Goal: Information Seeking & Learning: Compare options

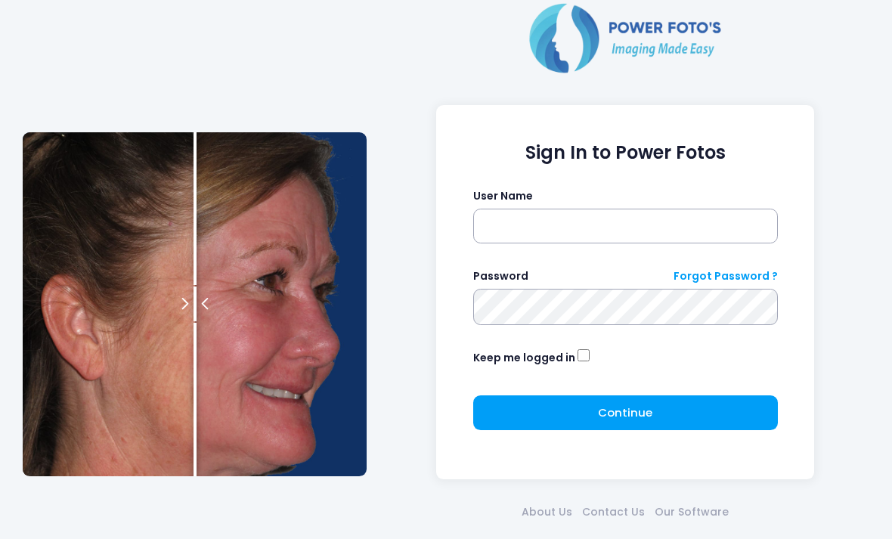
scroll to position [66, 0]
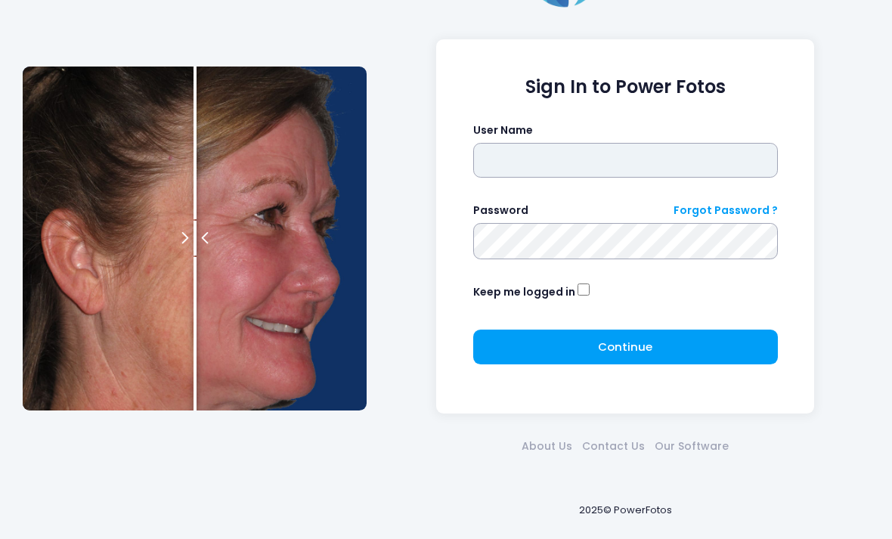
click at [704, 148] on input "text" at bounding box center [625, 160] width 305 height 35
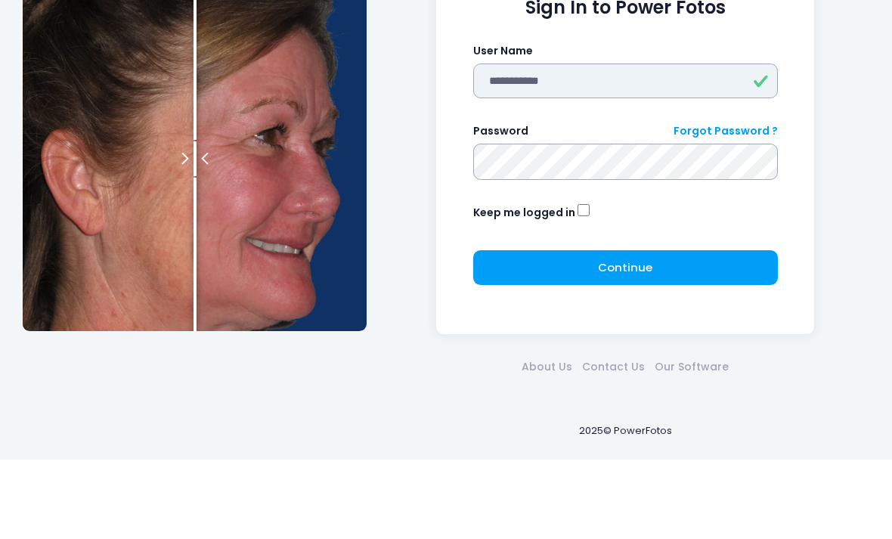
type input "**********"
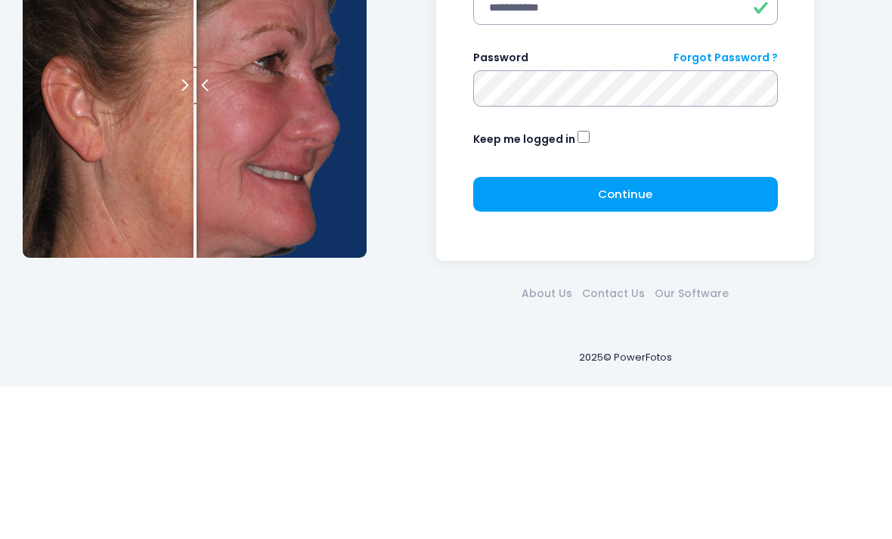
click at [720, 329] on button "Continue Please wait..." at bounding box center [625, 346] width 305 height 35
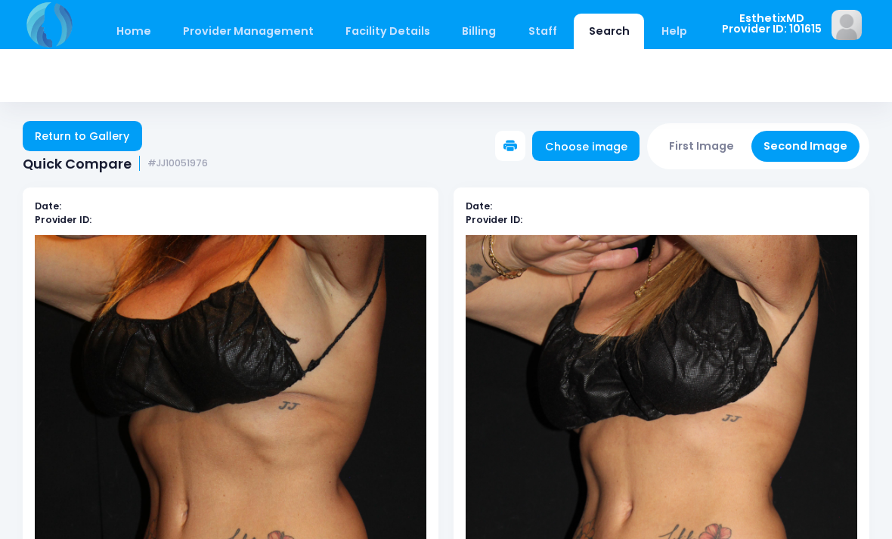
click at [128, 30] on link "Home" at bounding box center [133, 32] width 64 height 36
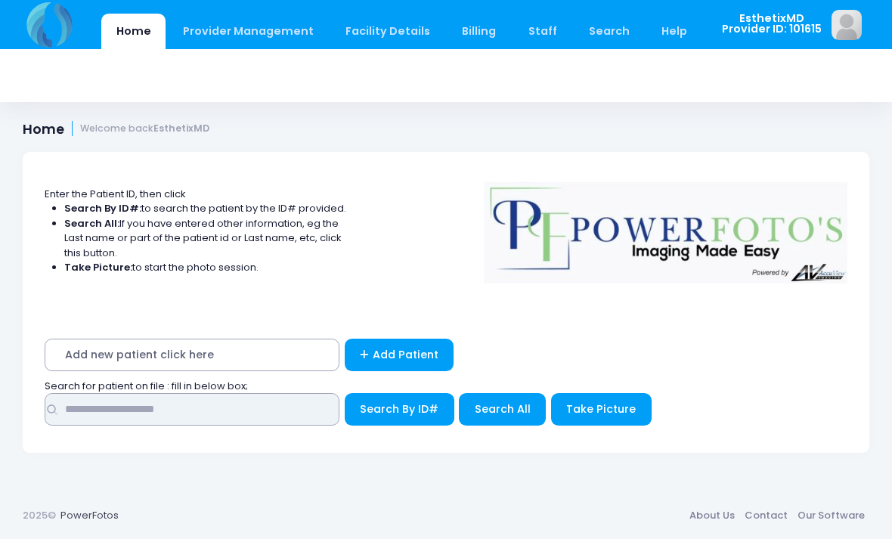
click at [80, 419] on input "text" at bounding box center [192, 409] width 295 height 32
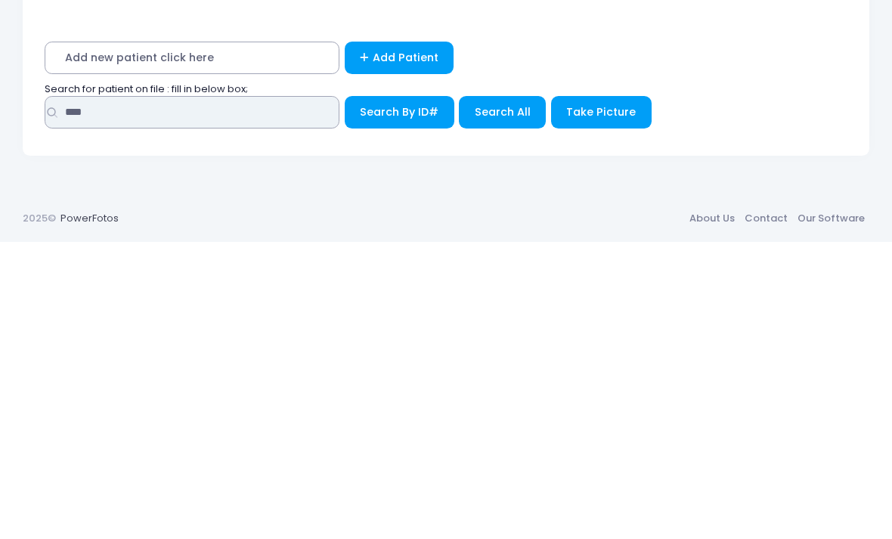
type input "****"
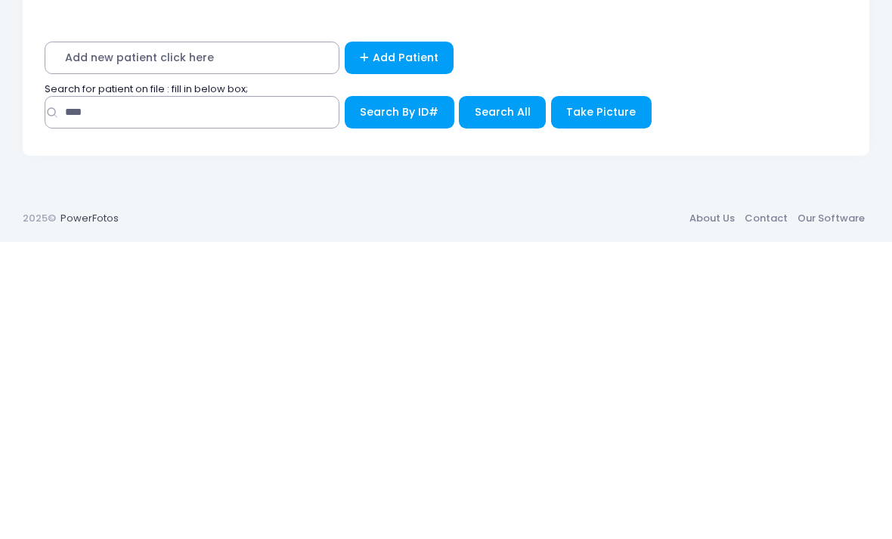
click at [507, 401] on span "Search All" at bounding box center [503, 408] width 56 height 15
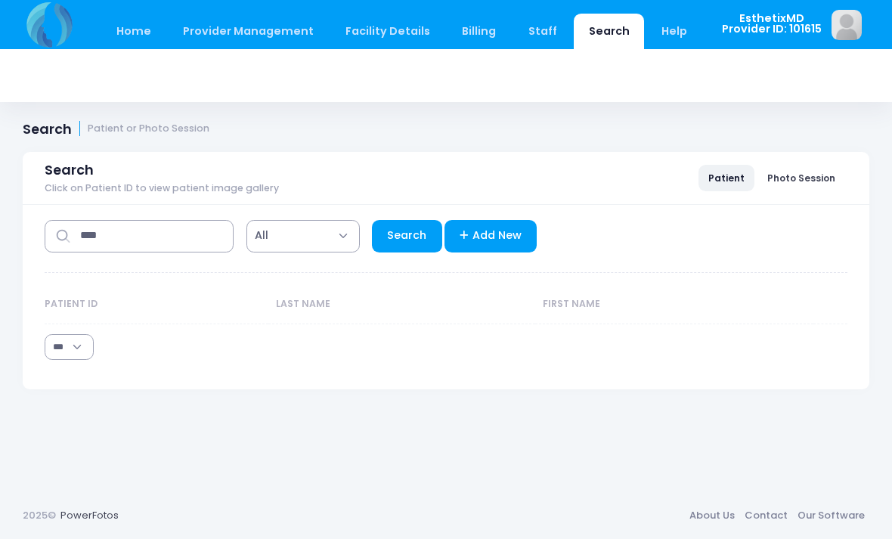
select select "***"
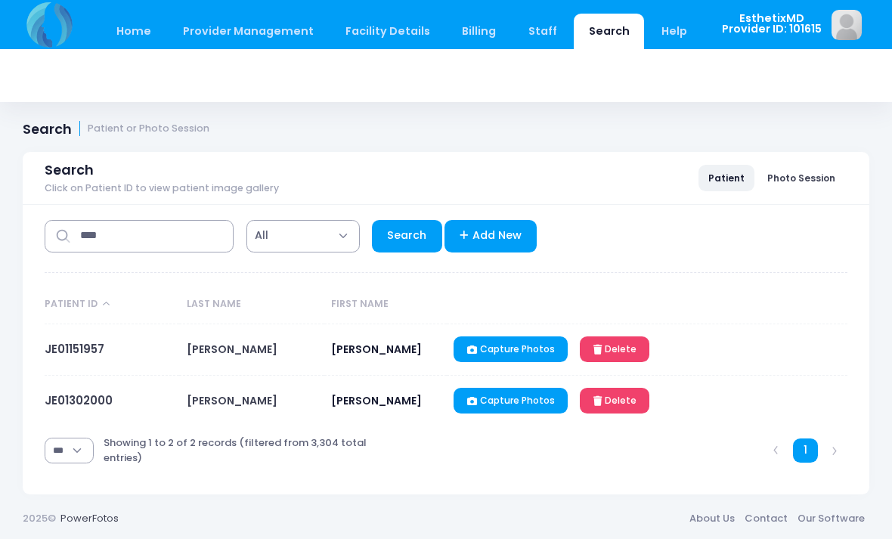
scroll to position [3, 0]
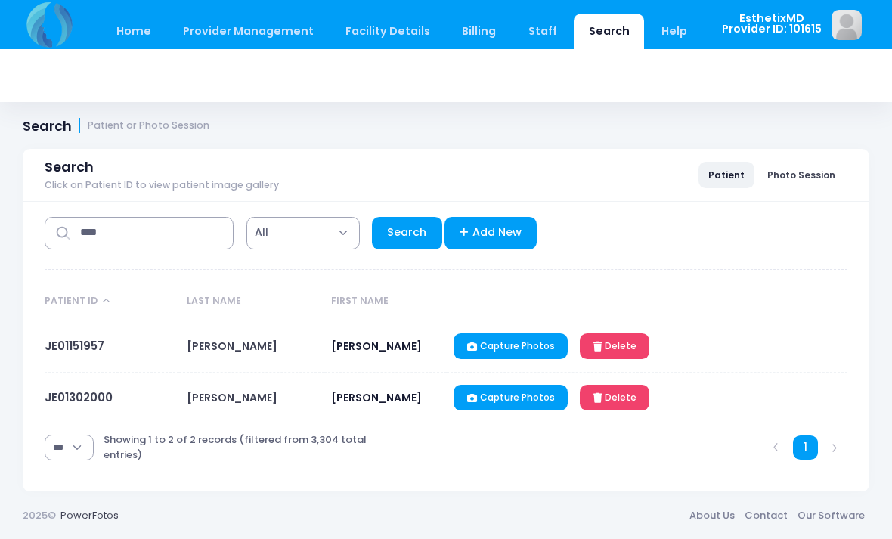
click at [60, 340] on link "JE01151957" at bounding box center [75, 346] width 60 height 16
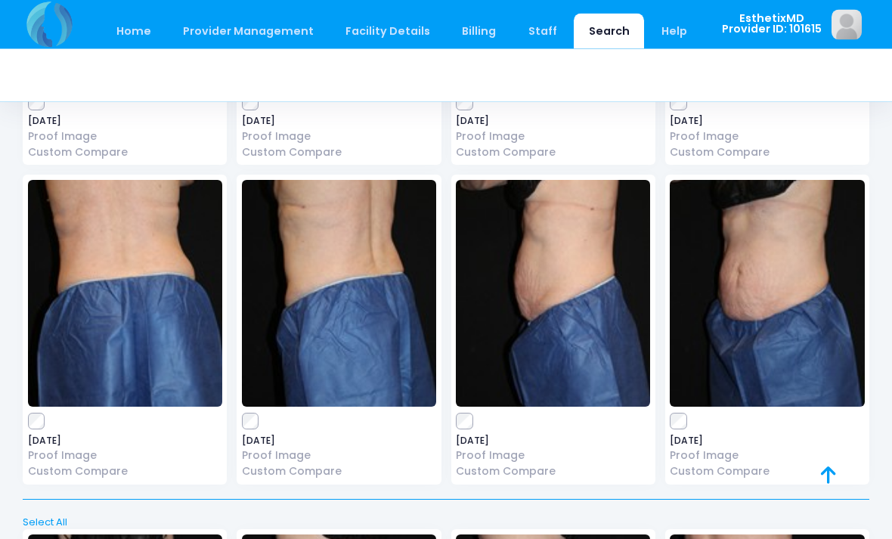
scroll to position [6409, 0]
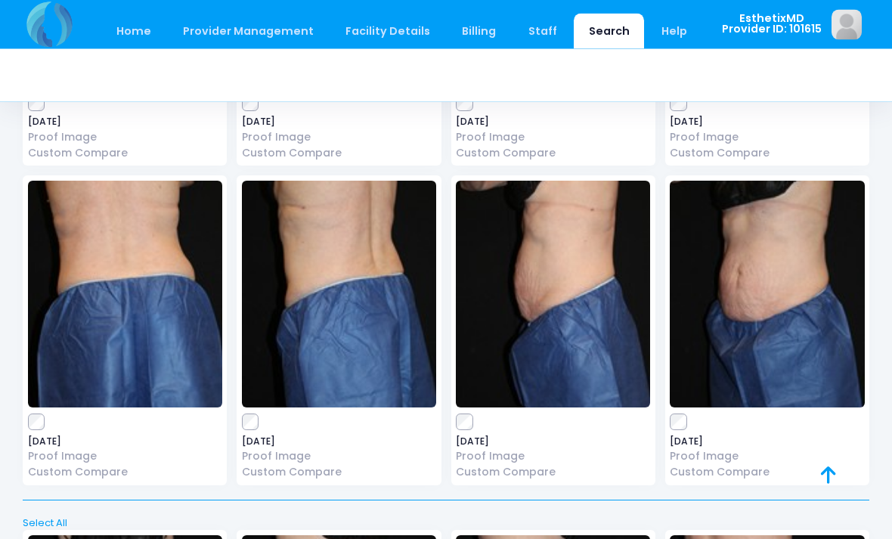
click at [787, 267] on img at bounding box center [767, 294] width 194 height 227
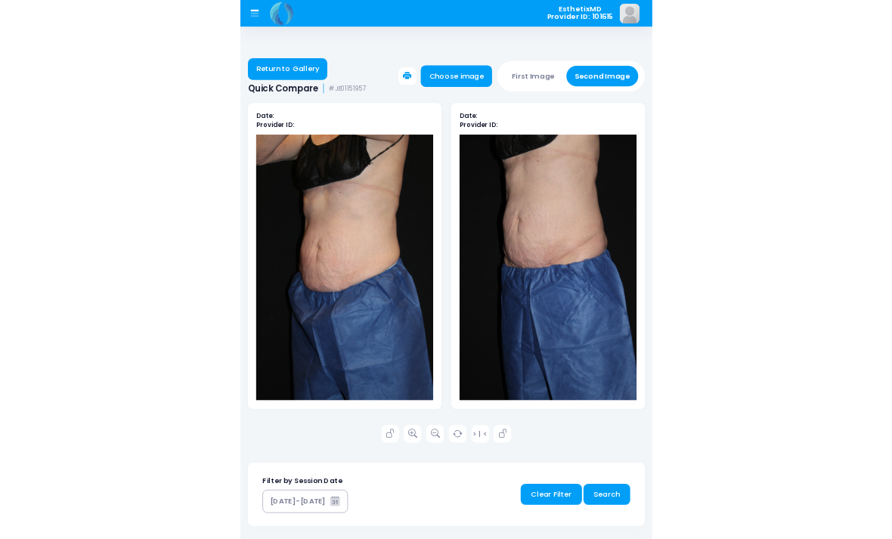
scroll to position [133, 0]
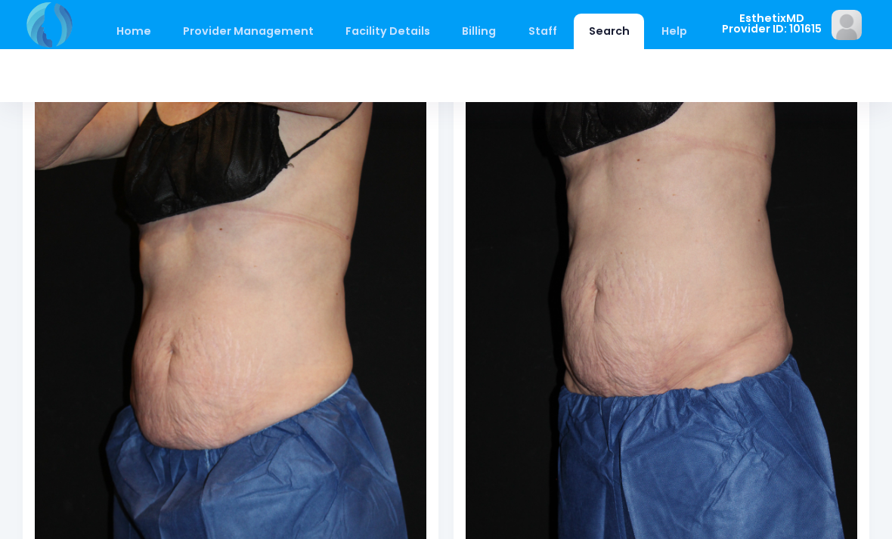
click at [140, 35] on link "Home" at bounding box center [133, 32] width 64 height 36
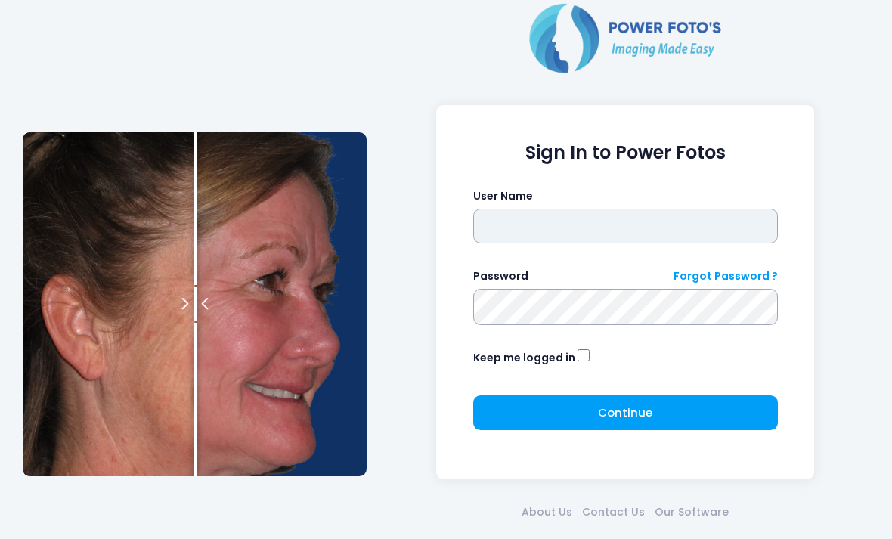
click at [610, 230] on input "text" at bounding box center [625, 226] width 305 height 35
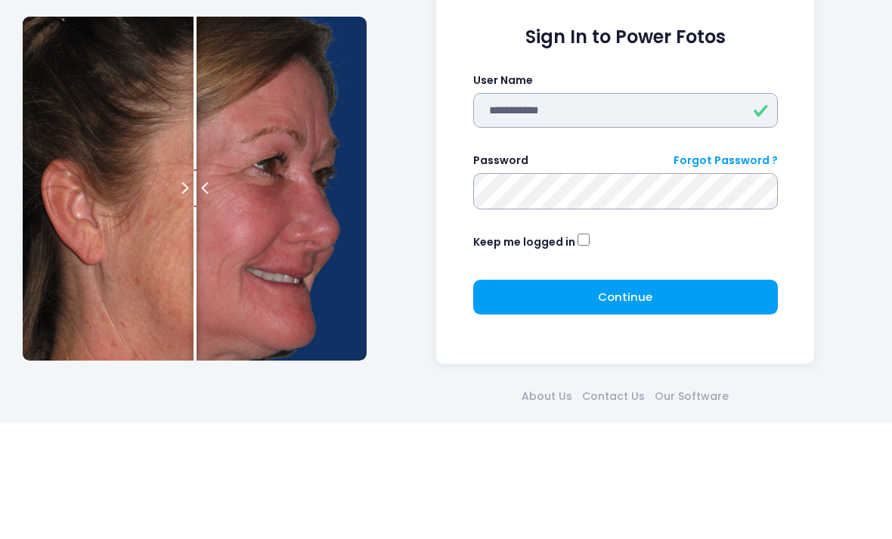
type input "**********"
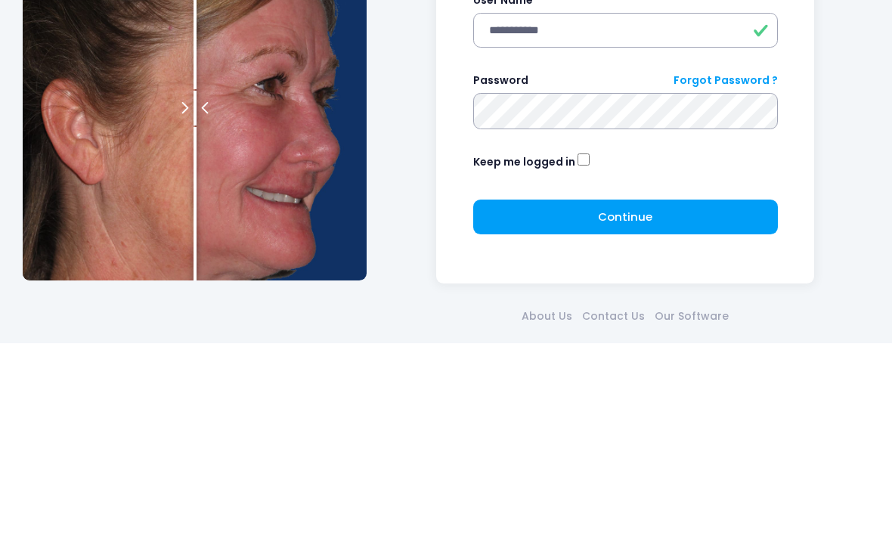
click at [639, 404] on span "Continue" at bounding box center [625, 412] width 54 height 16
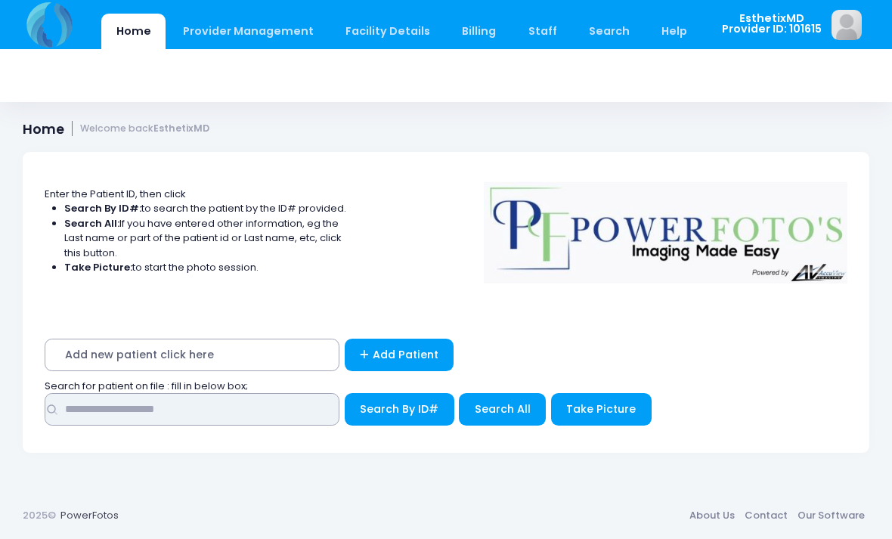
click at [248, 413] on input "text" at bounding box center [192, 409] width 295 height 32
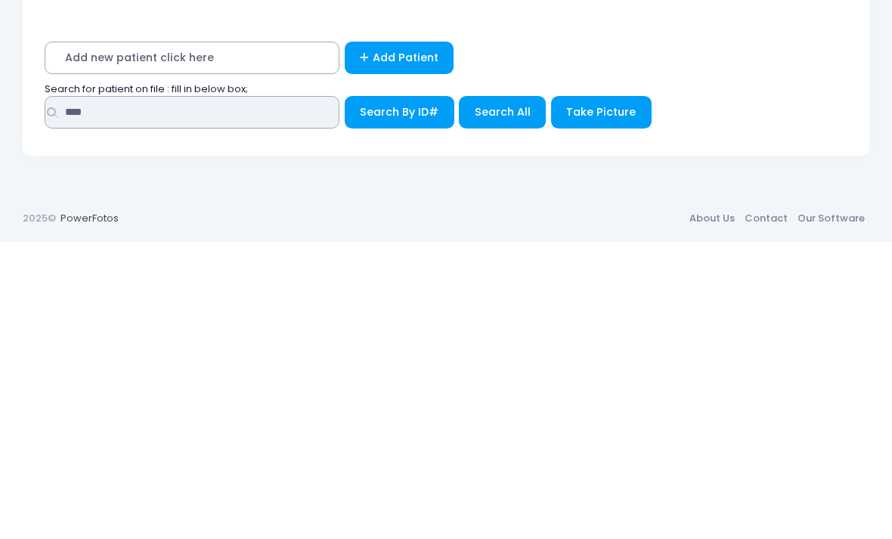
type input "****"
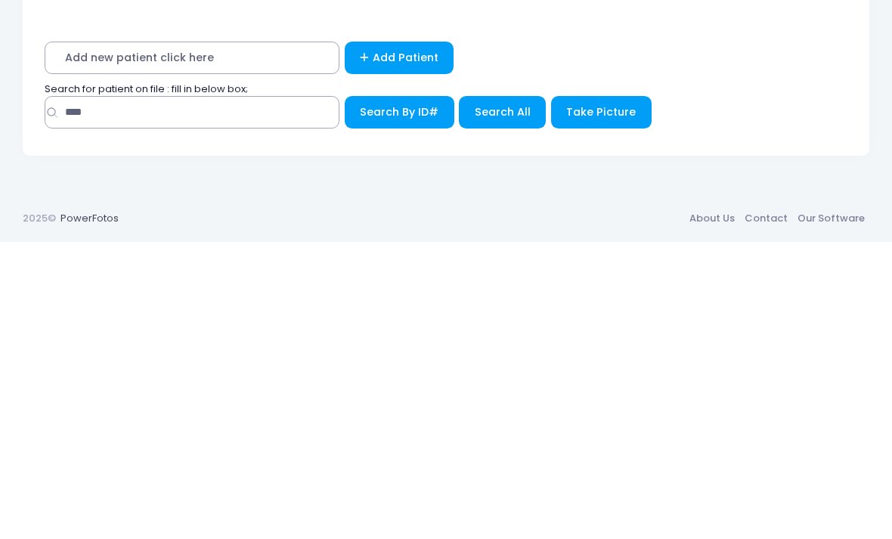
click at [512, 401] on span "Search All" at bounding box center [503, 408] width 56 height 15
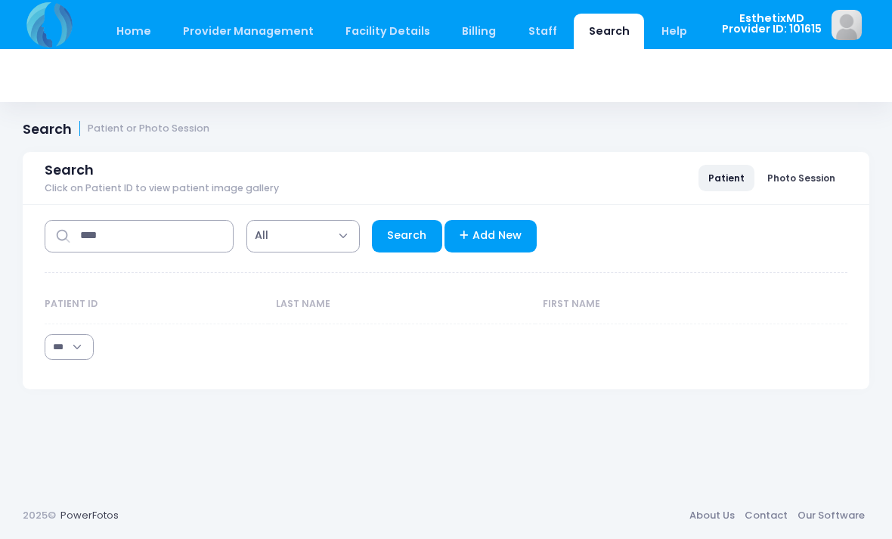
select select "***"
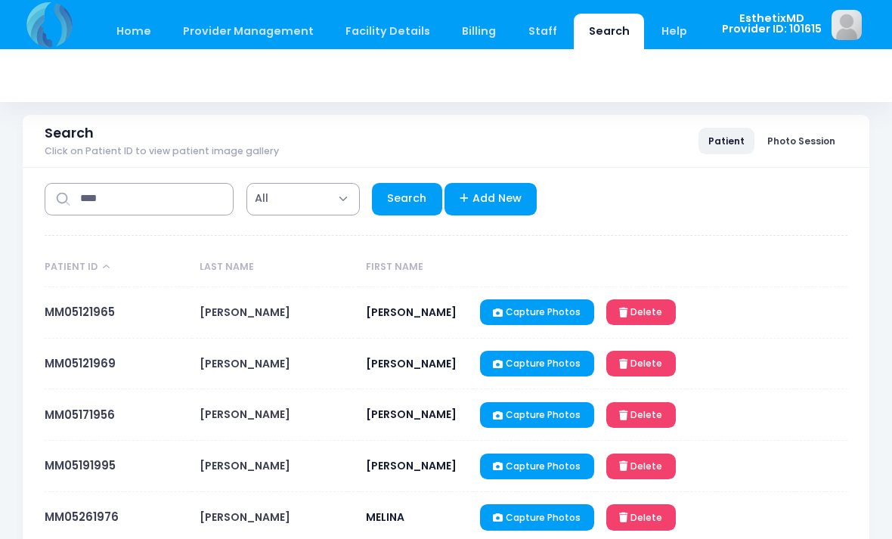
scroll to position [108, 0]
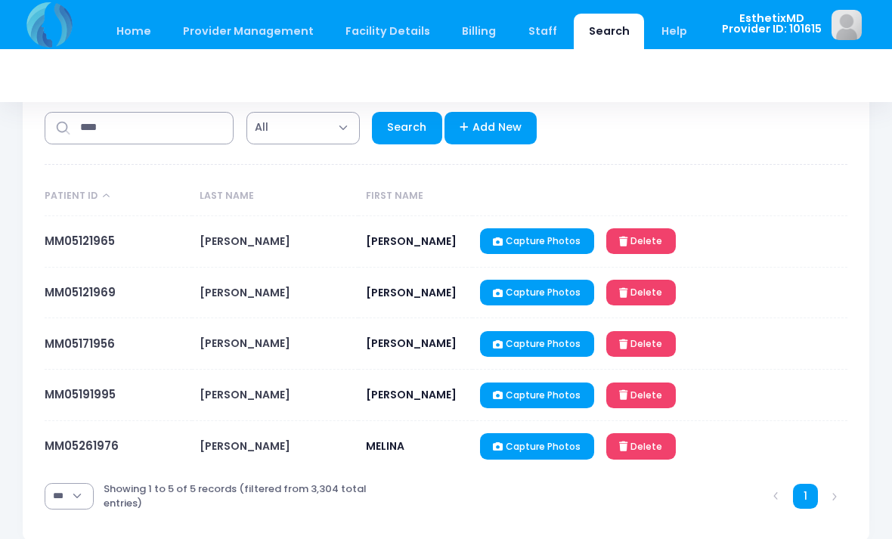
click at [71, 447] on link "MM05261976" at bounding box center [82, 446] width 74 height 16
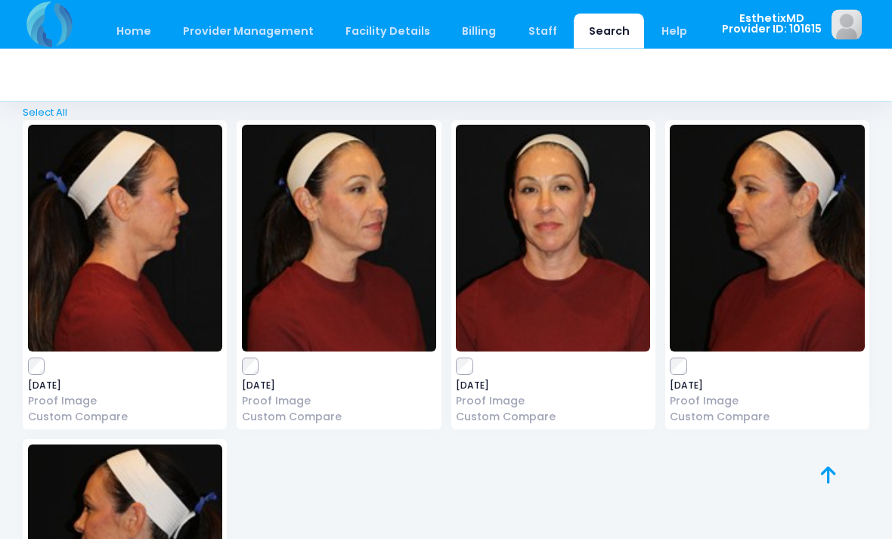
scroll to position [740, 0]
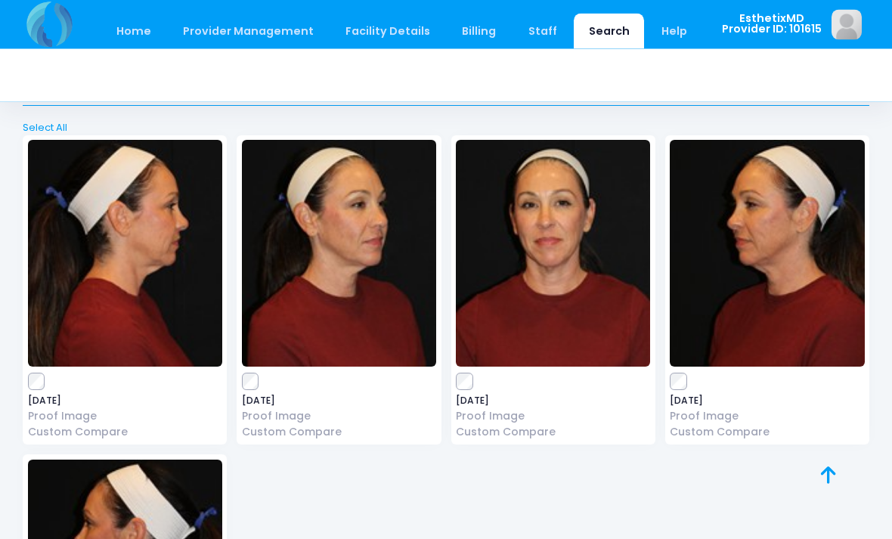
click at [118, 268] on img at bounding box center [125, 254] width 194 height 227
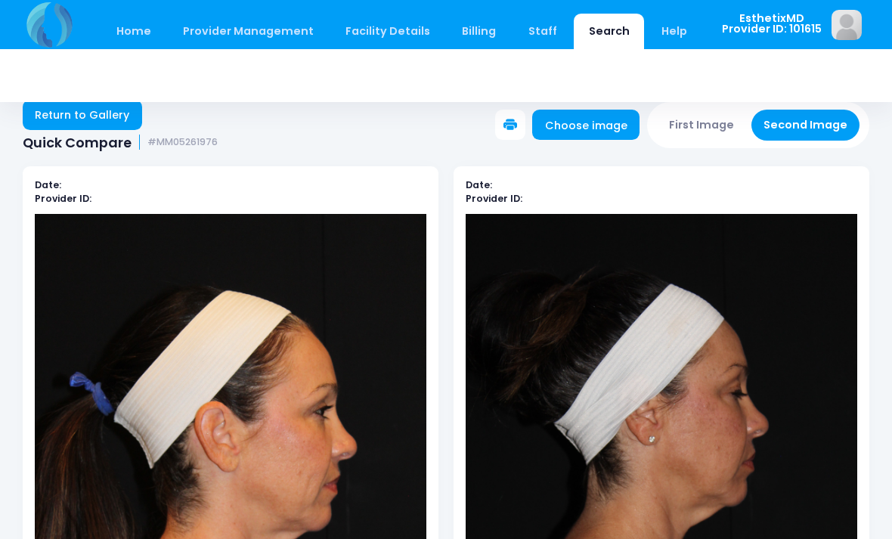
scroll to position [24, 0]
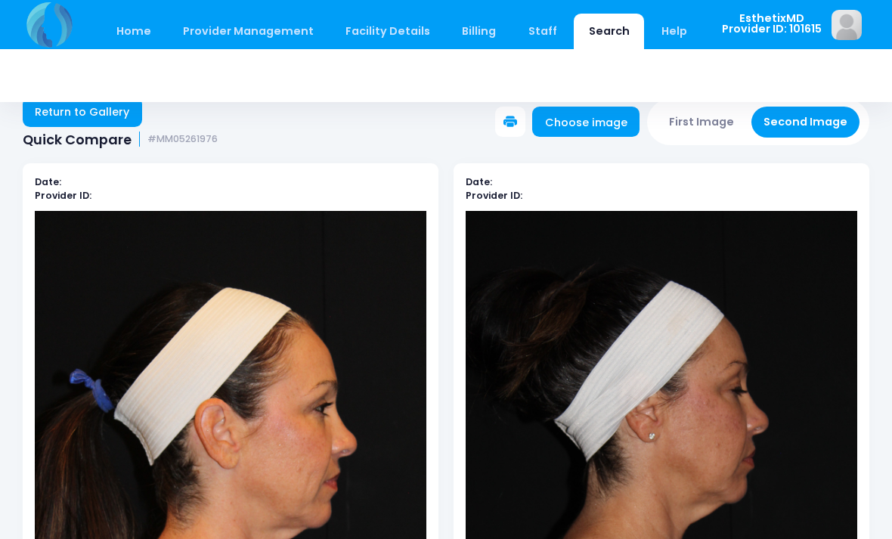
click at [53, 115] on link "Return to Gallery" at bounding box center [82, 112] width 119 height 30
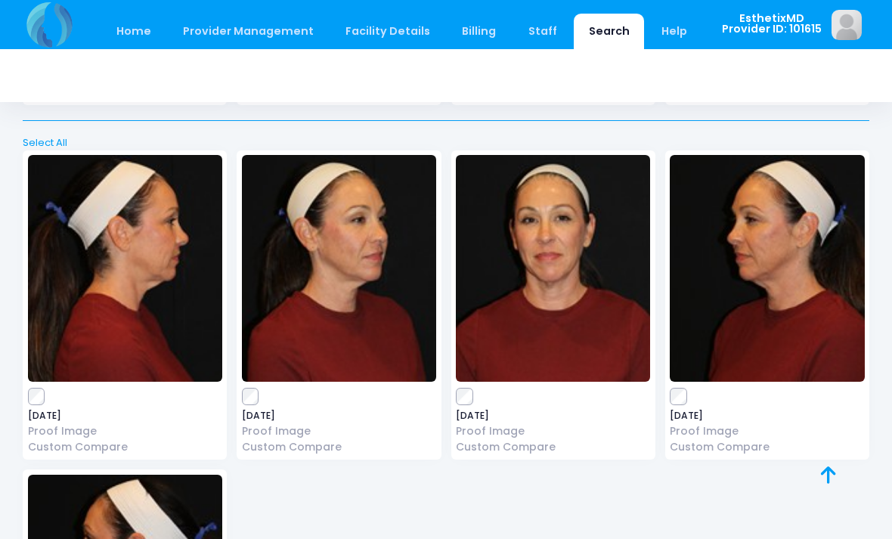
scroll to position [692, 0]
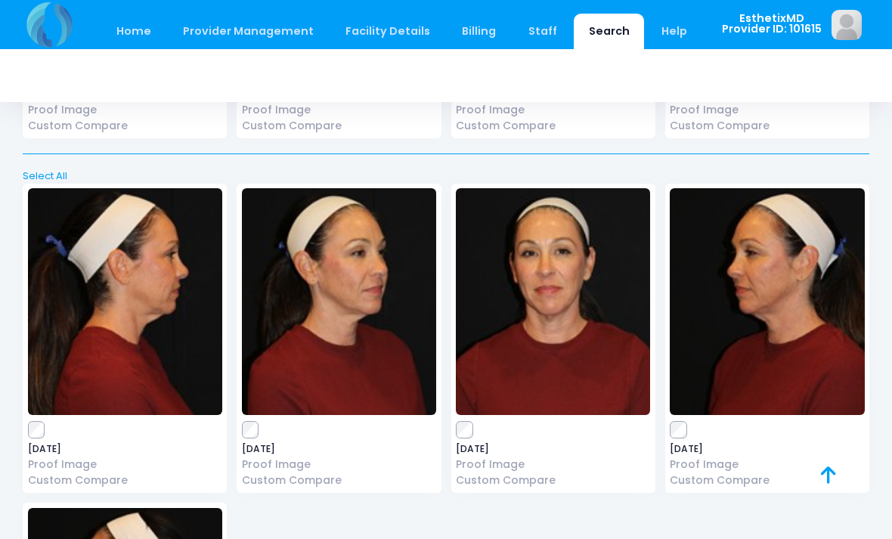
click at [589, 332] on img at bounding box center [553, 301] width 194 height 227
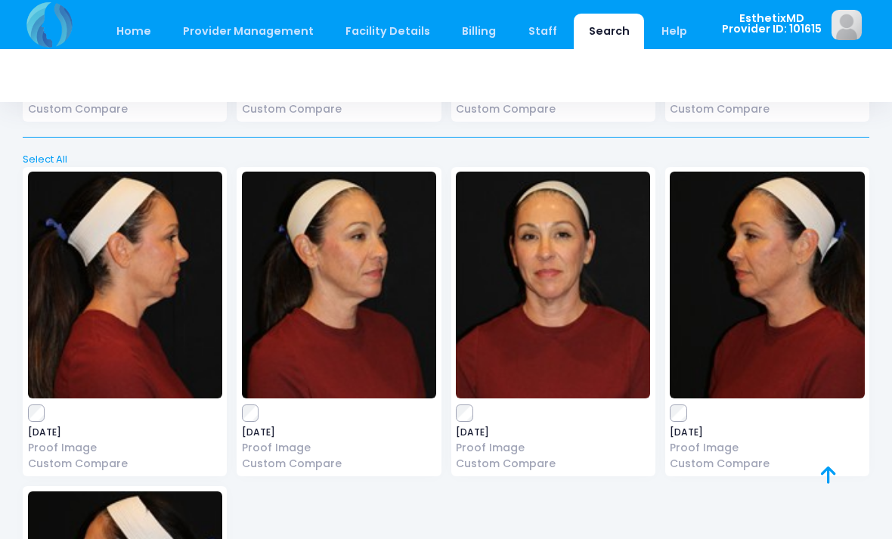
scroll to position [708, 0]
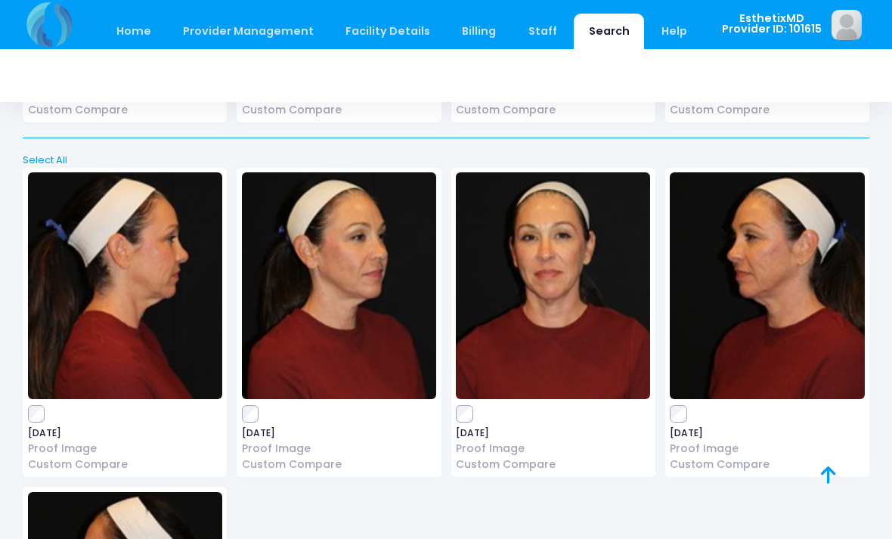
click at [101, 309] on img at bounding box center [125, 285] width 194 height 227
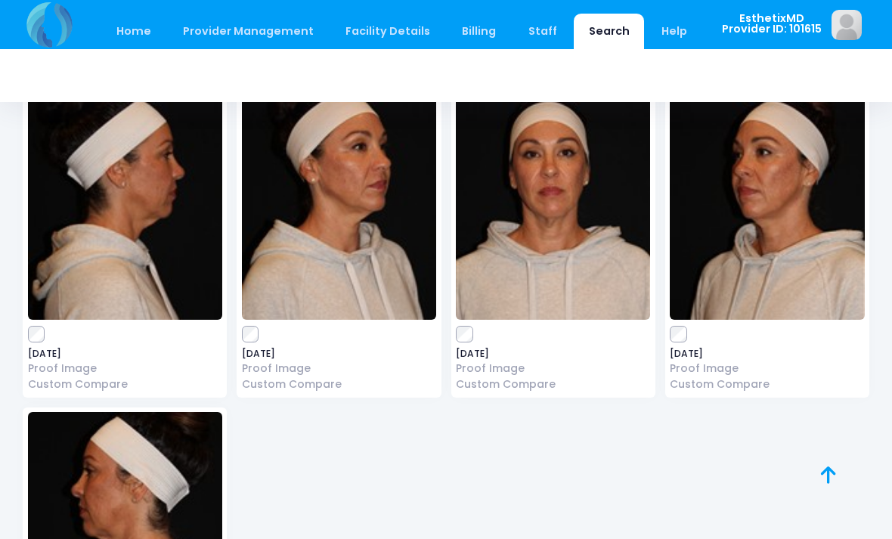
scroll to position [1460, 0]
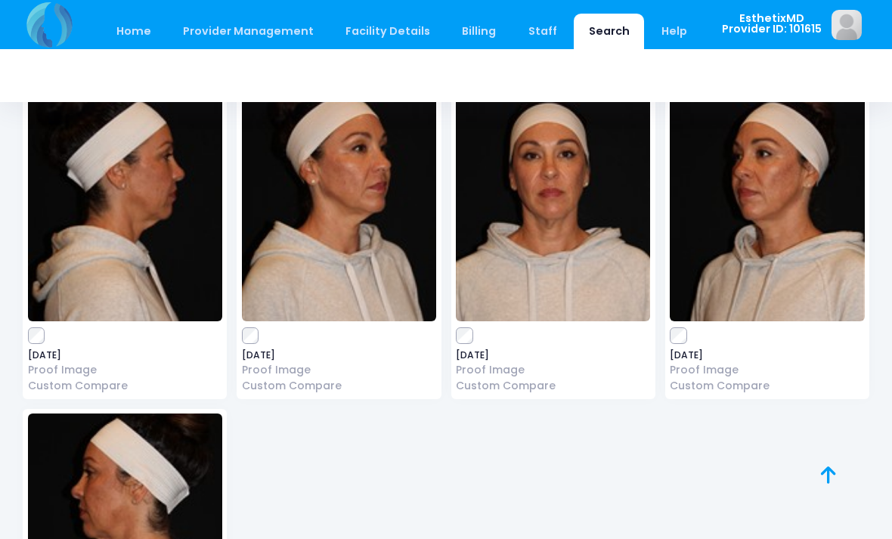
click at [302, 227] on img at bounding box center [339, 207] width 194 height 227
click at [122, 230] on img at bounding box center [125, 207] width 194 height 227
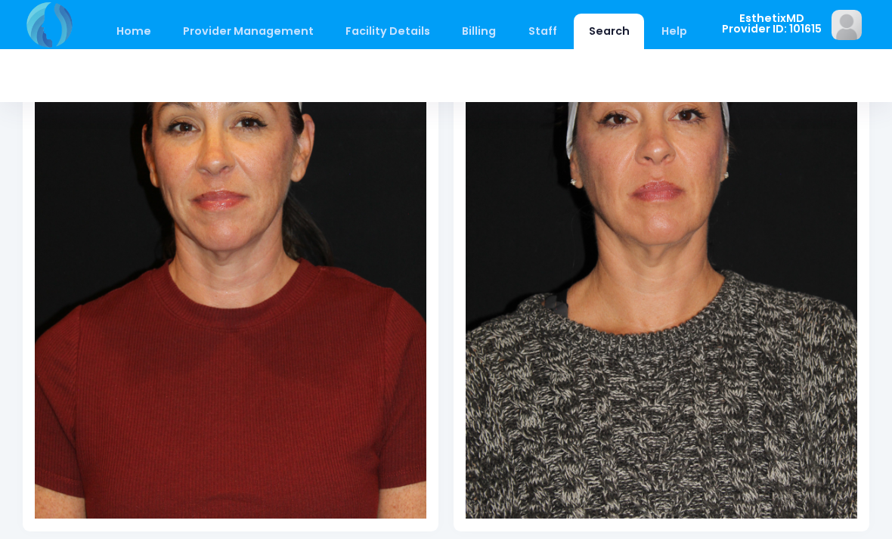
scroll to position [329, 0]
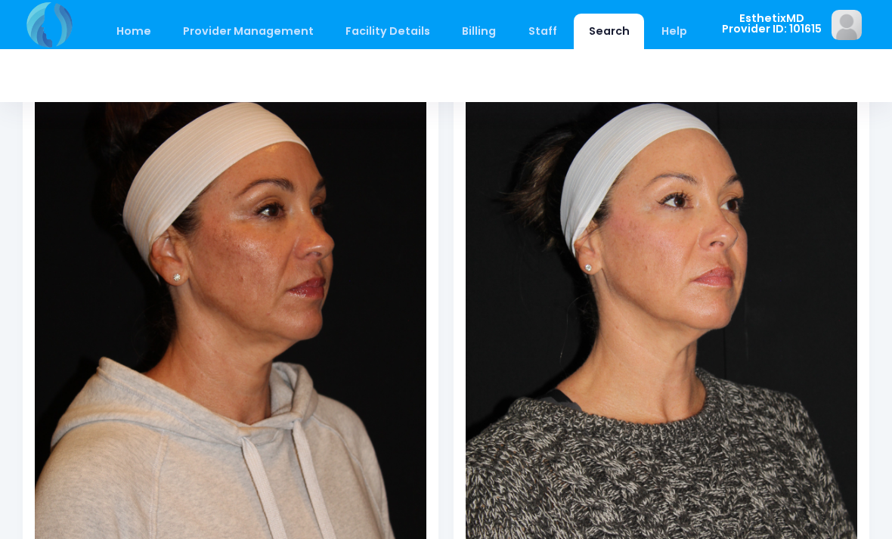
scroll to position [178, 0]
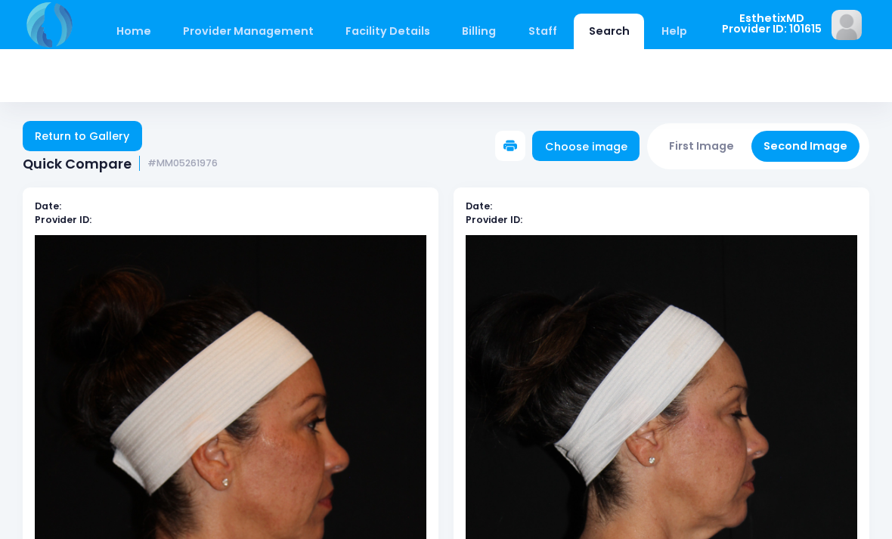
click at [68, 135] on link "Return to Gallery" at bounding box center [82, 136] width 119 height 30
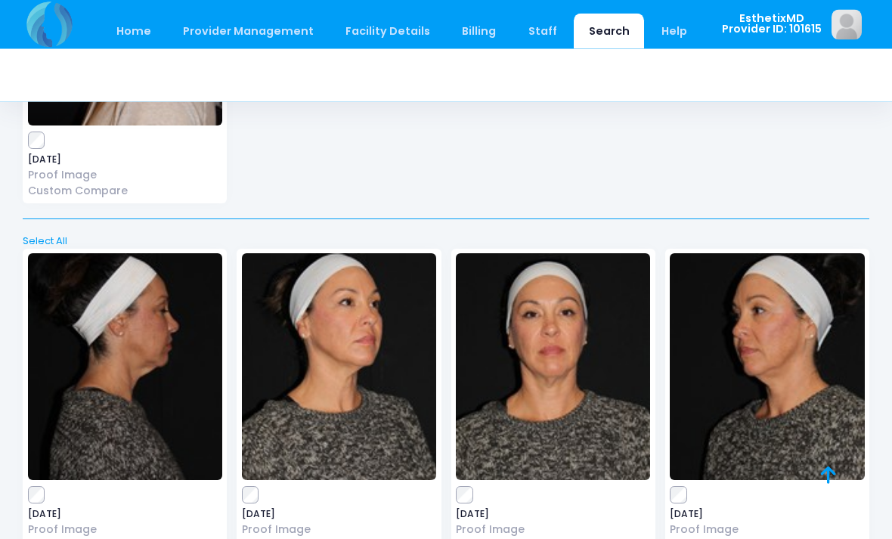
scroll to position [2130, 0]
